Goal: Transaction & Acquisition: Purchase product/service

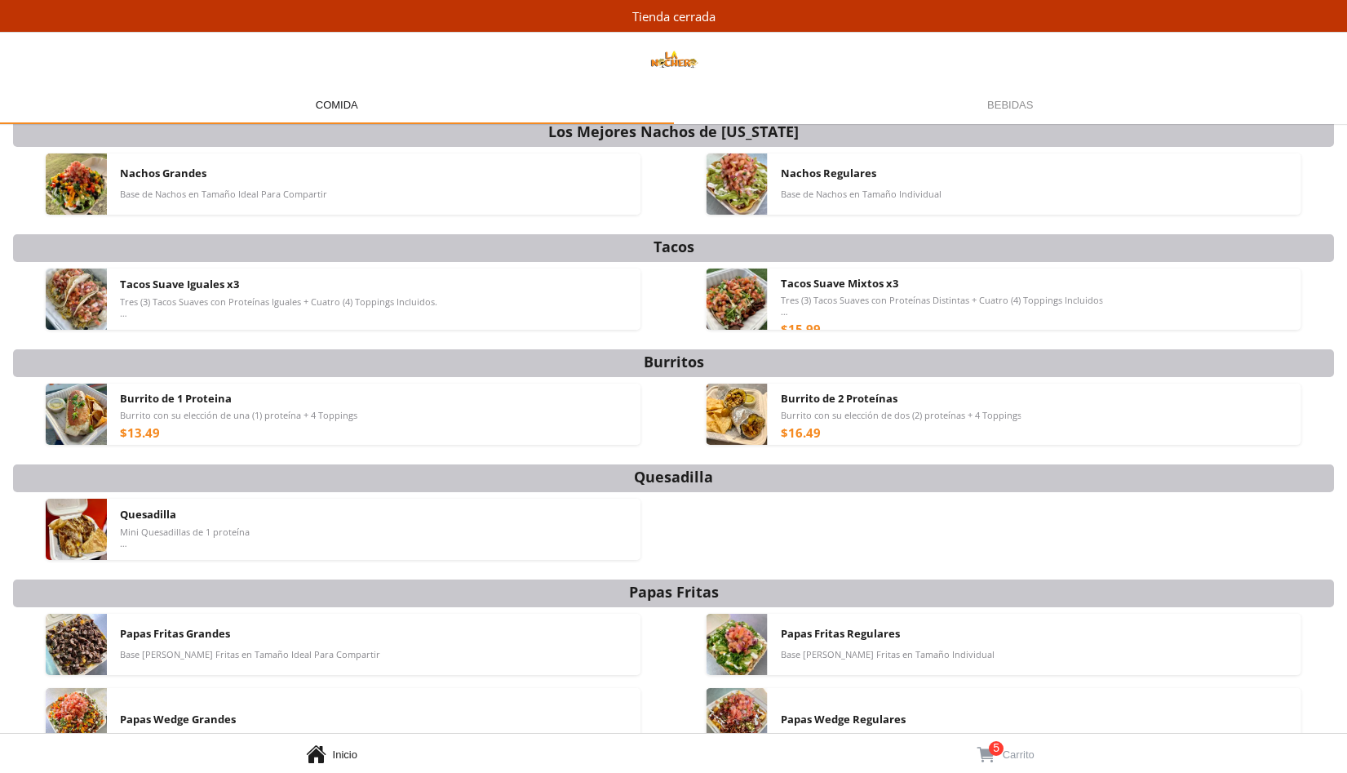
scroll to position [107, 0]
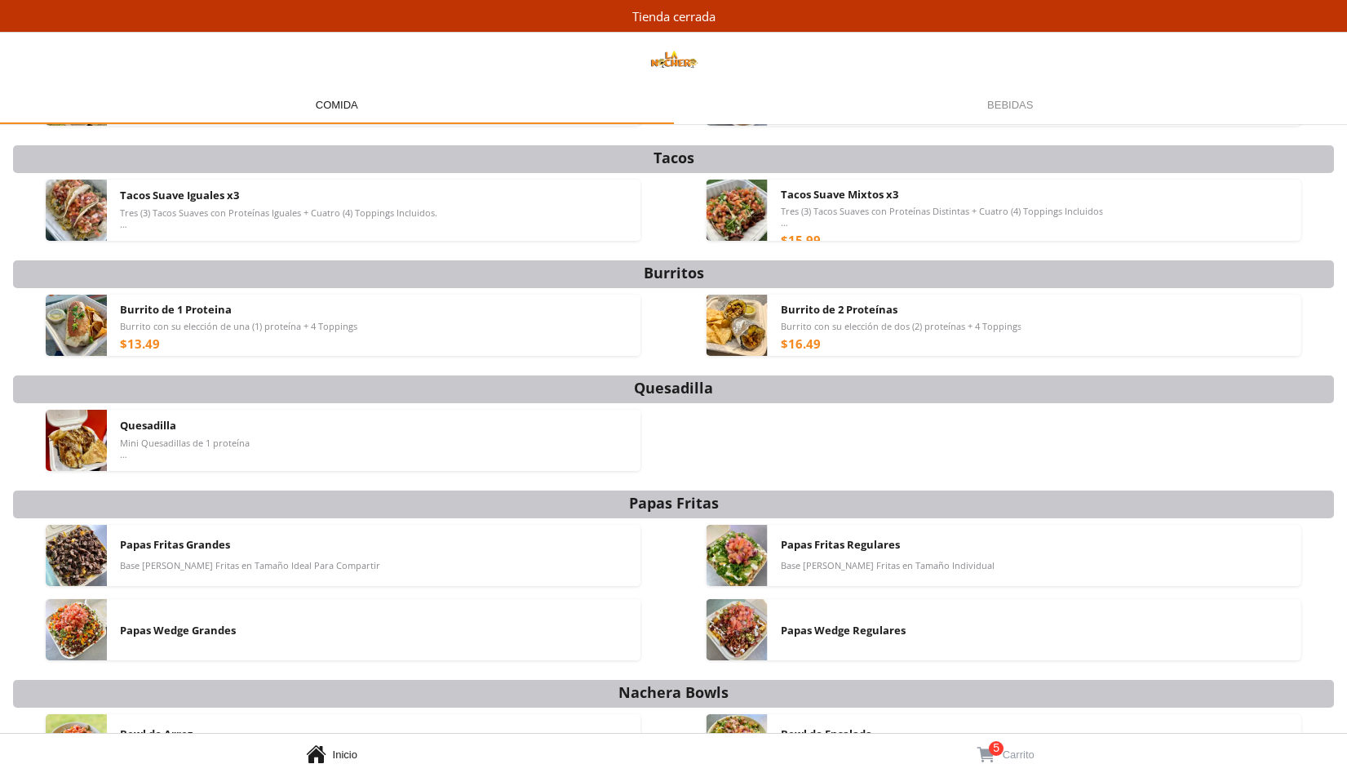
click at [1016, 755] on span "Carrito" at bounding box center [1019, 754] width 32 height 12
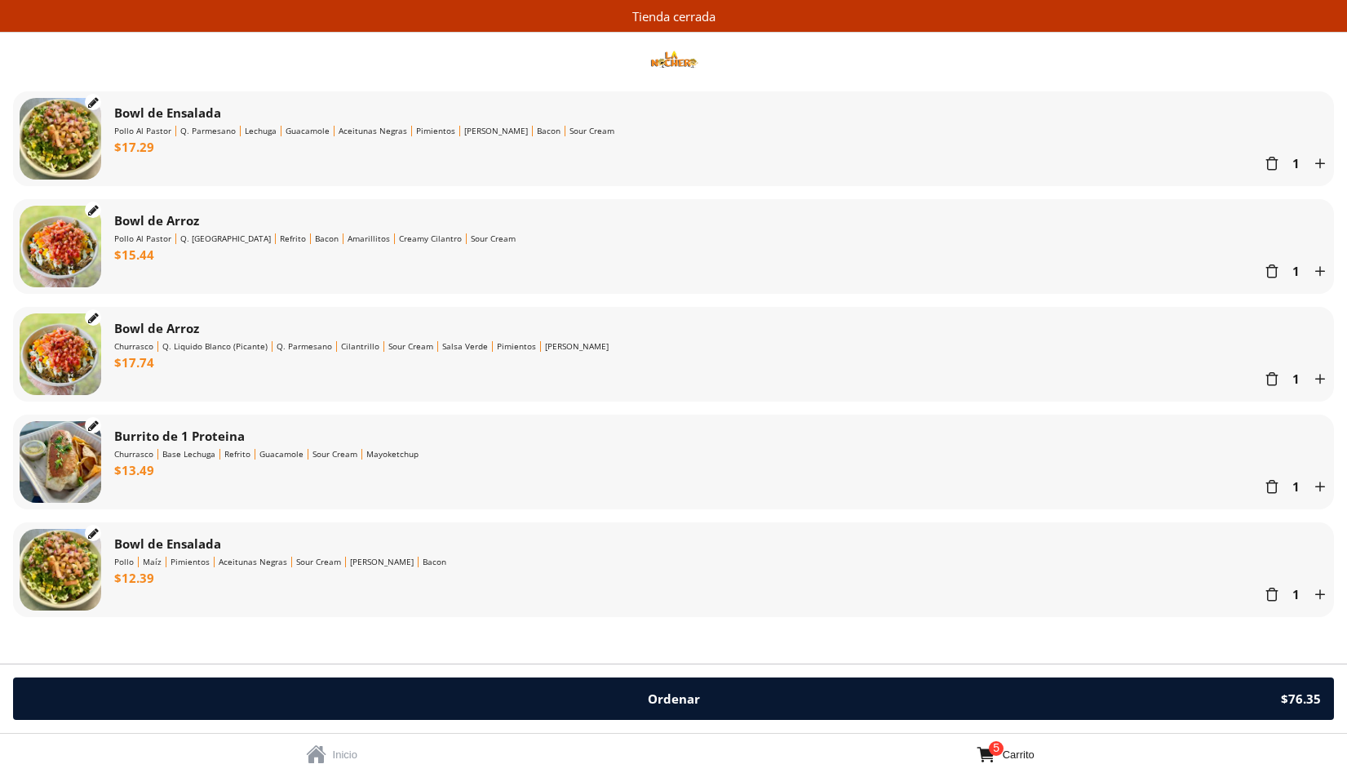
click at [1281, 591] on div " 1 " at bounding box center [1296, 594] width 63 height 16
click at [1272, 590] on div "" at bounding box center [1272, 594] width 15 height 16
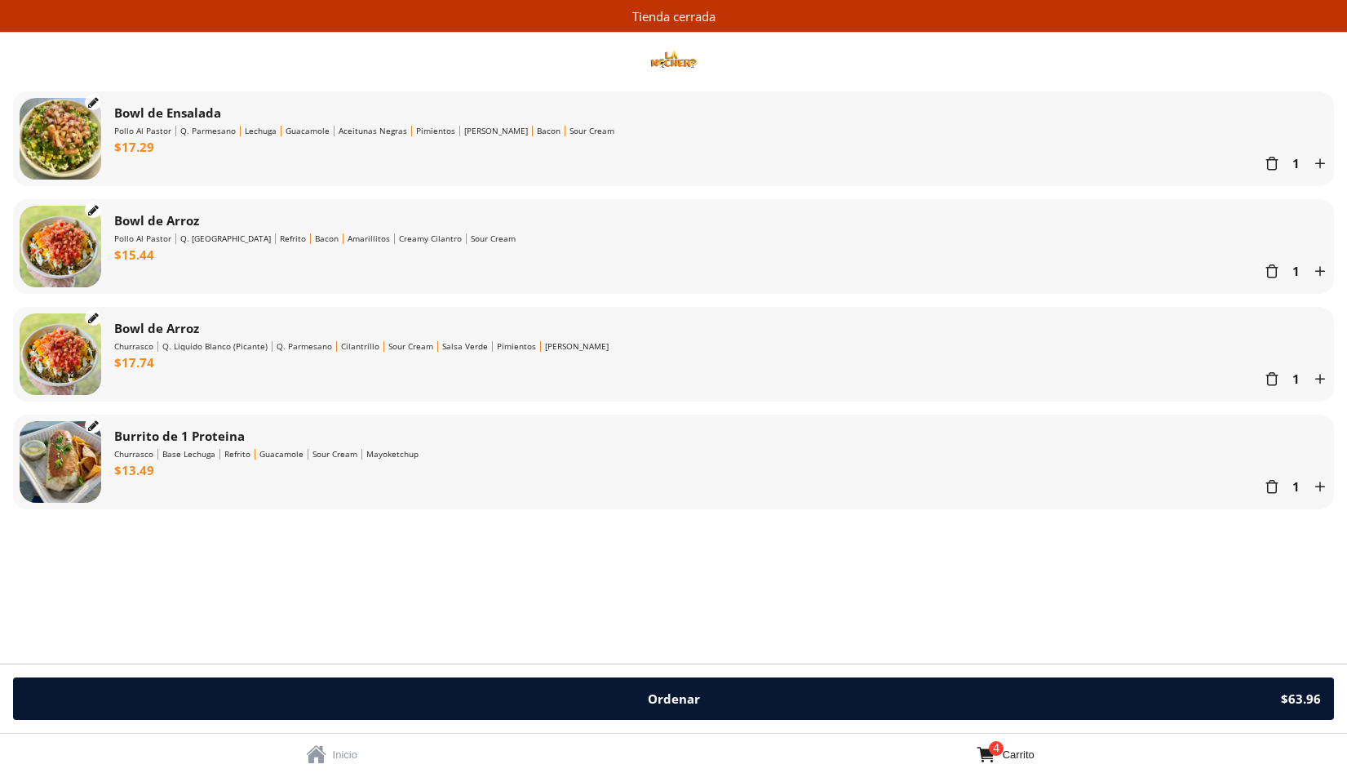
click at [1271, 484] on div "" at bounding box center [1272, 486] width 15 height 16
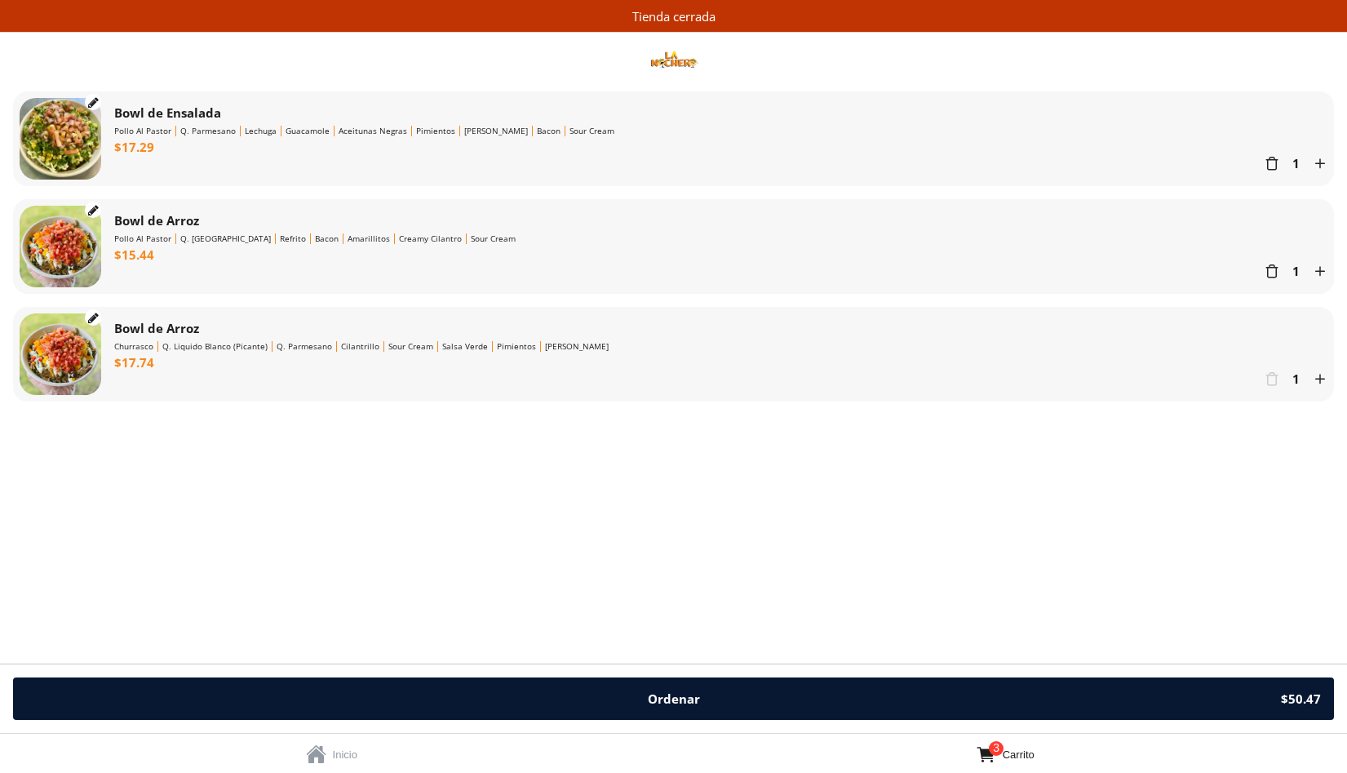
click at [1270, 377] on div "" at bounding box center [1272, 378] width 15 height 16
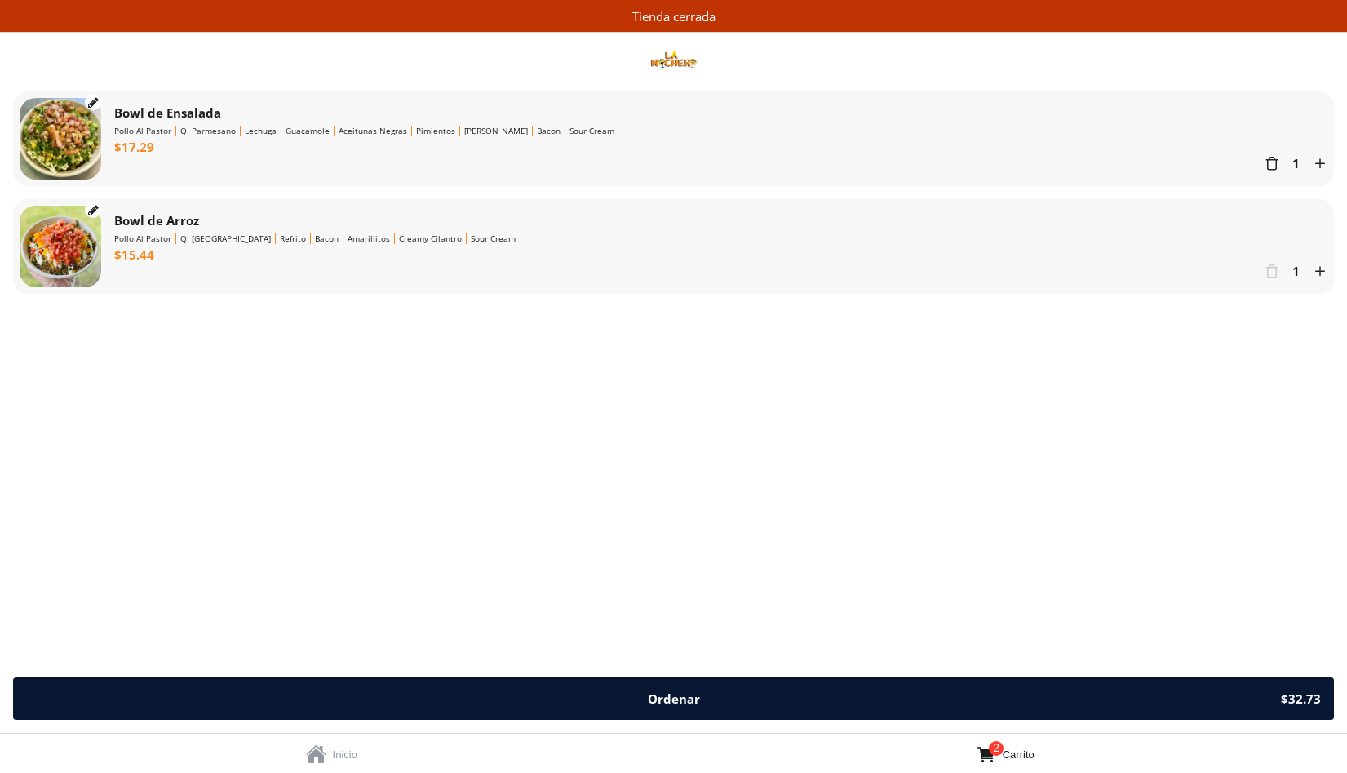
click at [1271, 269] on div "" at bounding box center [1272, 271] width 15 height 16
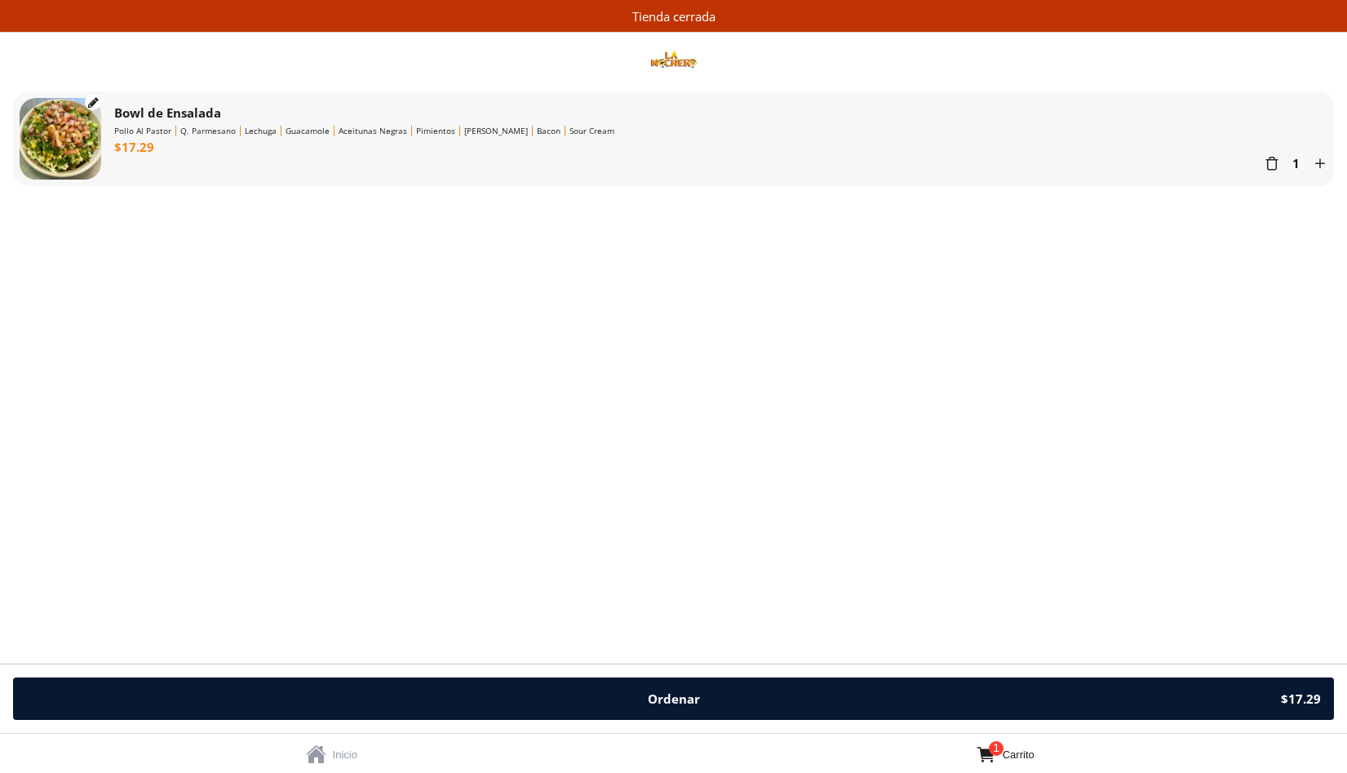
click at [1266, 163] on div "" at bounding box center [1272, 163] width 15 height 16
